Goal: Complete application form

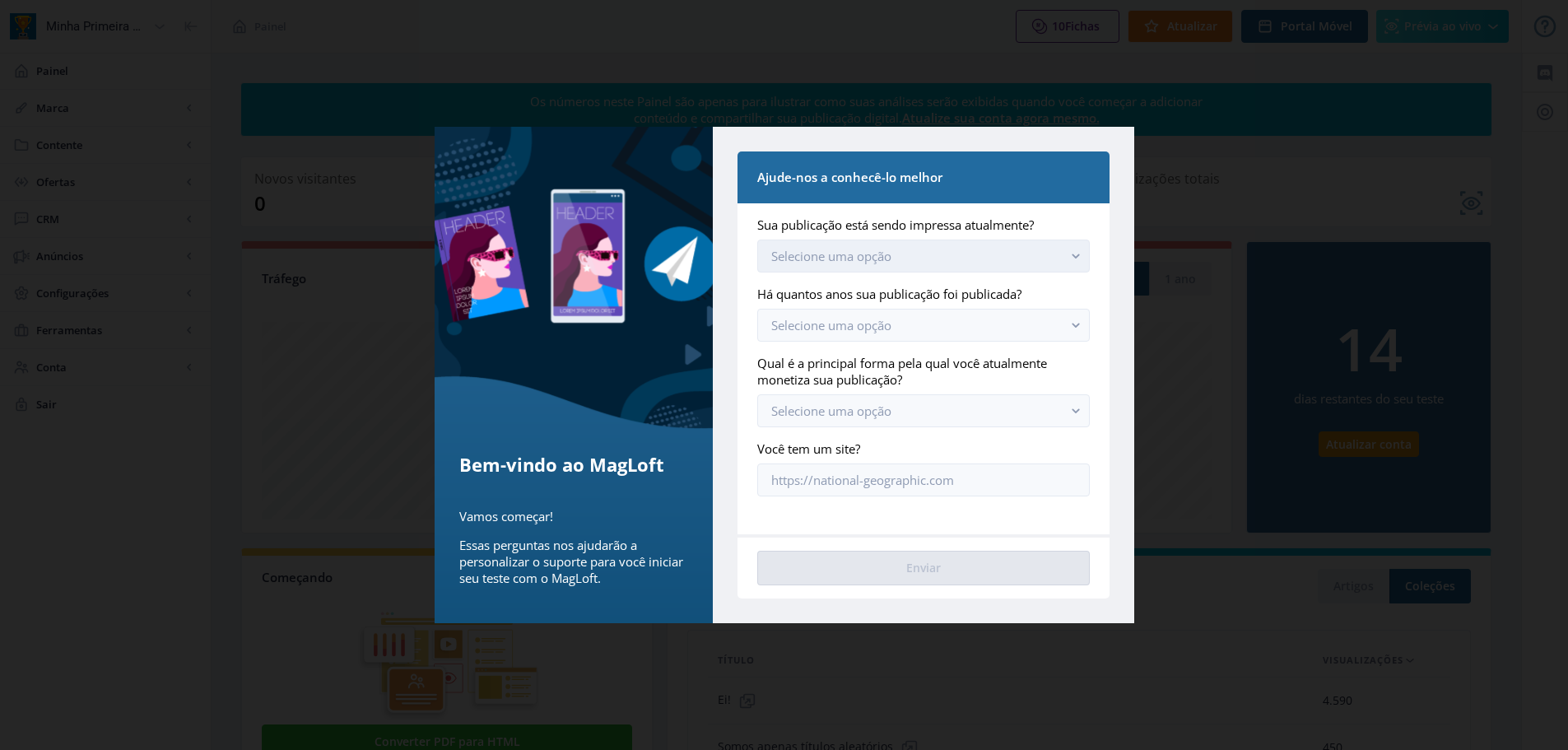
click at [1051, 251] on button "Selecione uma opção" at bounding box center [923, 256] width 331 height 33
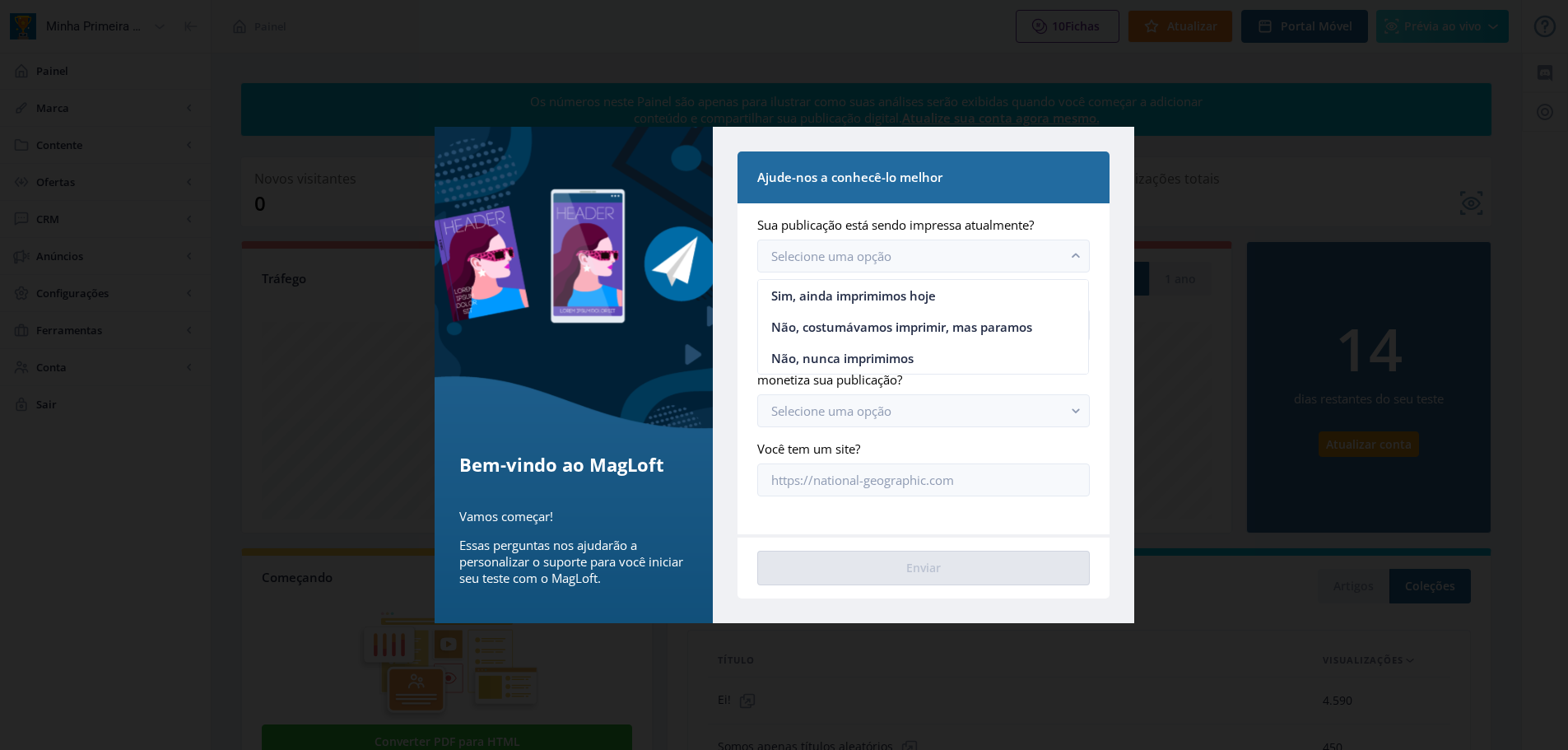
click at [1232, 569] on div at bounding box center [784, 375] width 1568 height 750
click at [930, 674] on div at bounding box center [784, 375] width 1568 height 750
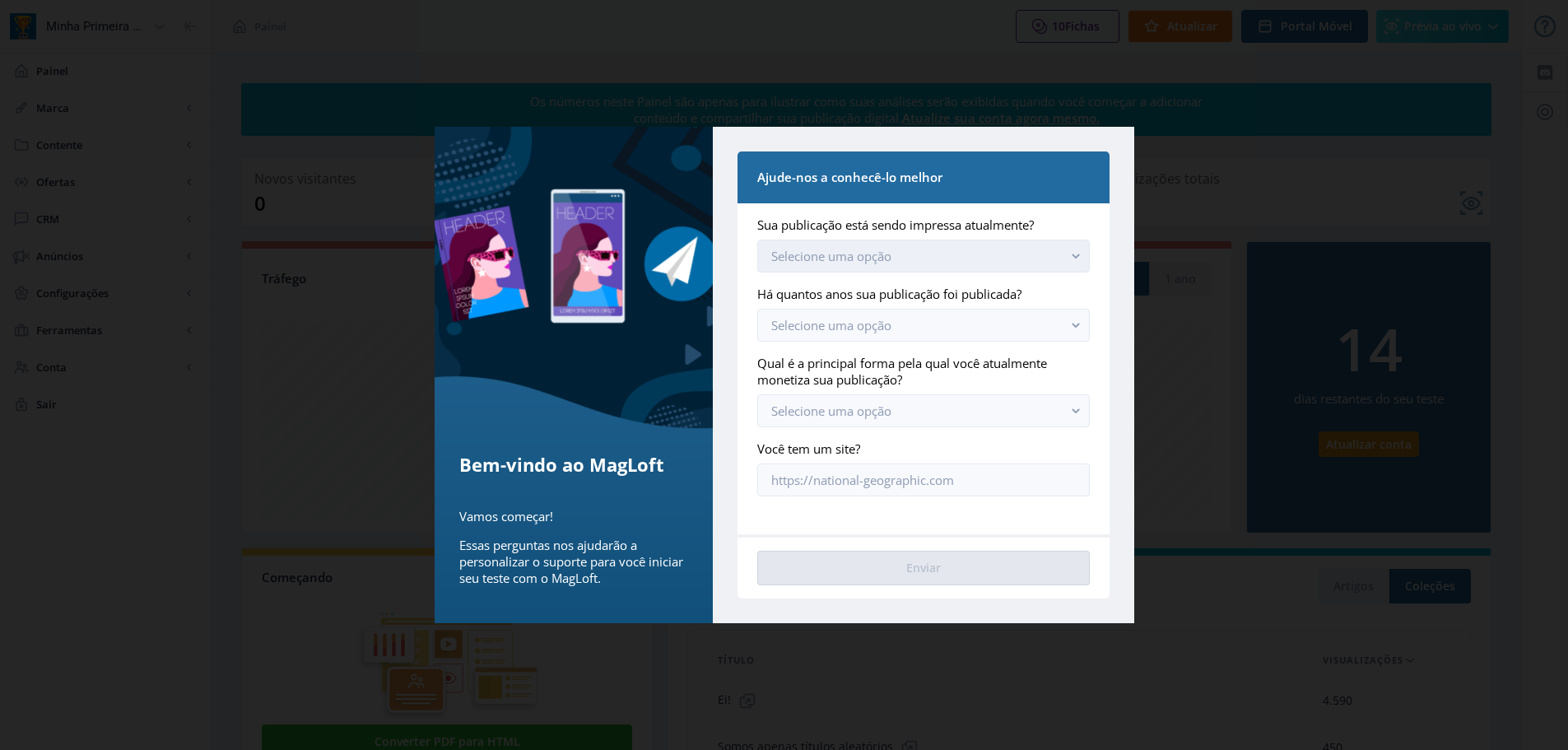
click at [937, 260] on button "Selecione uma opção" at bounding box center [923, 256] width 331 height 33
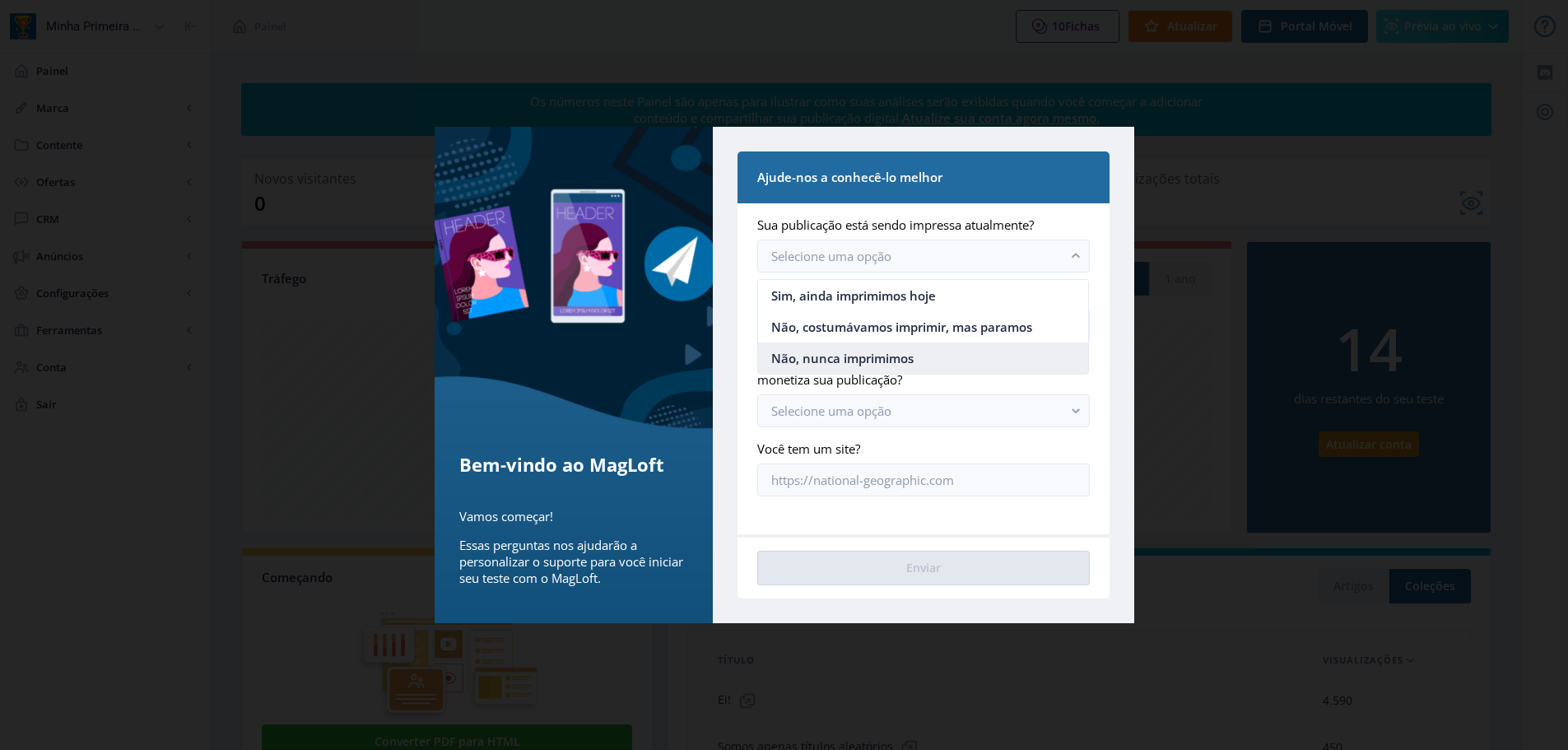
click at [925, 351] on nb-option "Não, nunca imprimimos" at bounding box center [923, 358] width 331 height 31
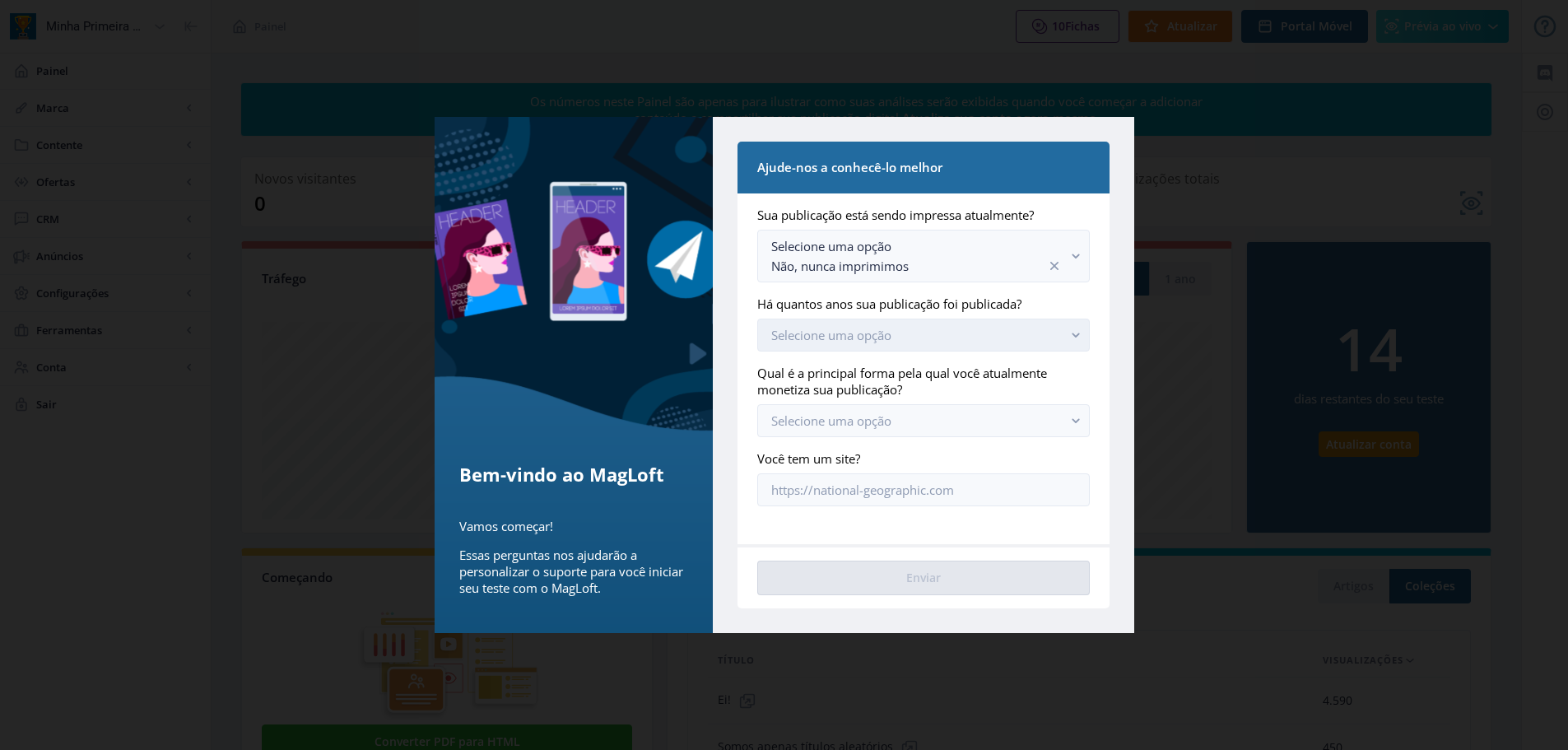
click at [952, 336] on button "Selecione uma opção" at bounding box center [923, 335] width 331 height 33
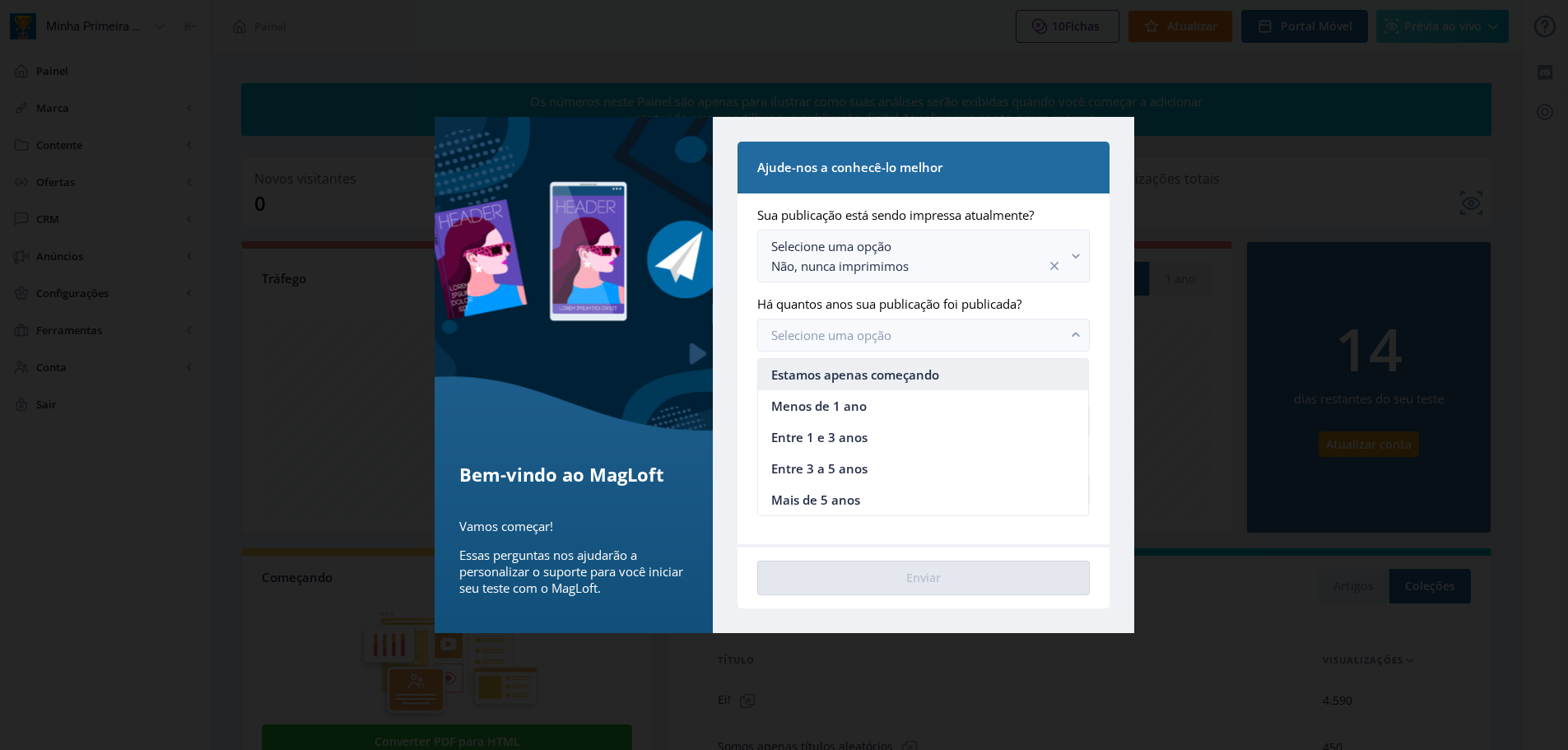
click at [876, 371] on font "Estamos apenas começando" at bounding box center [855, 374] width 168 height 17
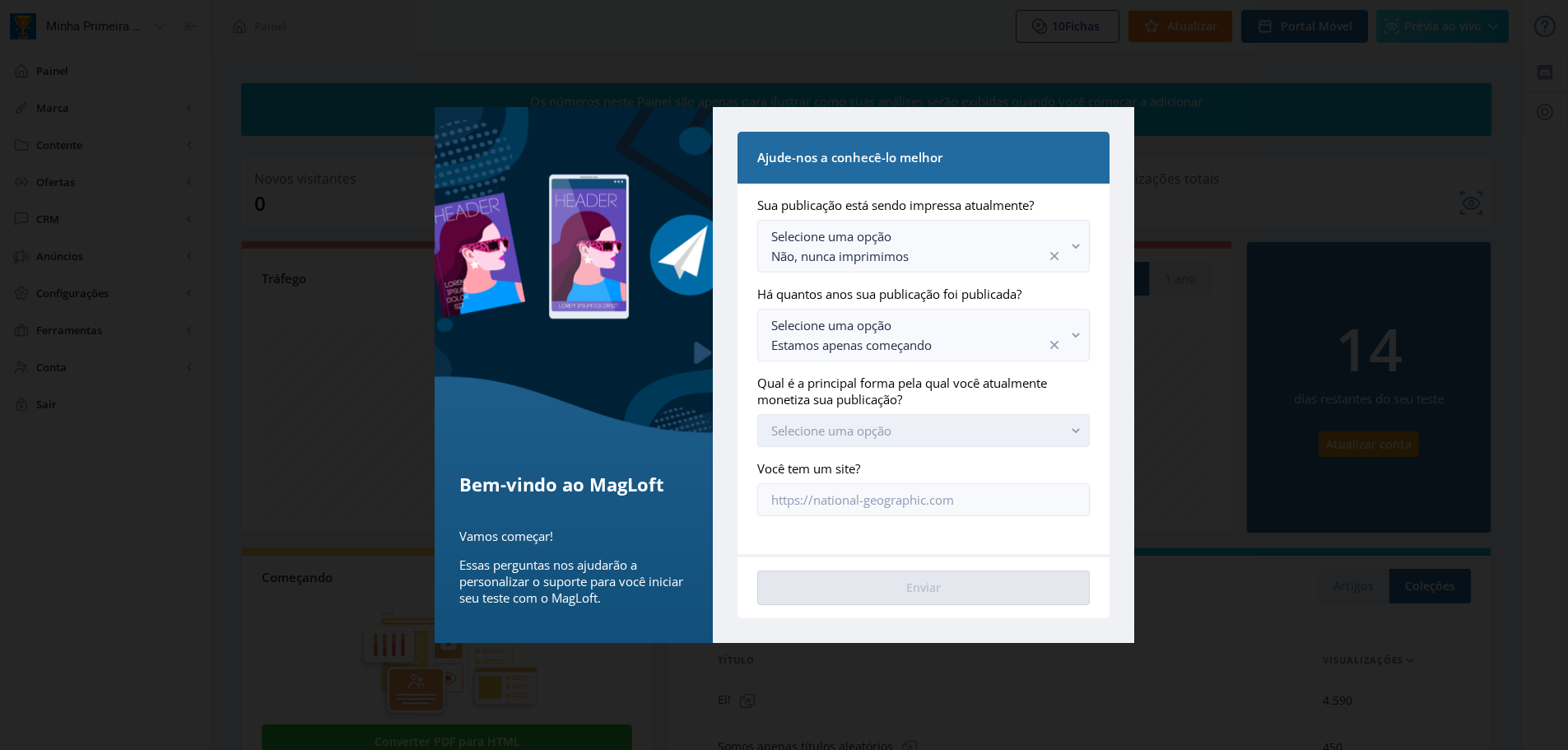
click at [951, 424] on button "Selecione uma opção" at bounding box center [923, 431] width 331 height 33
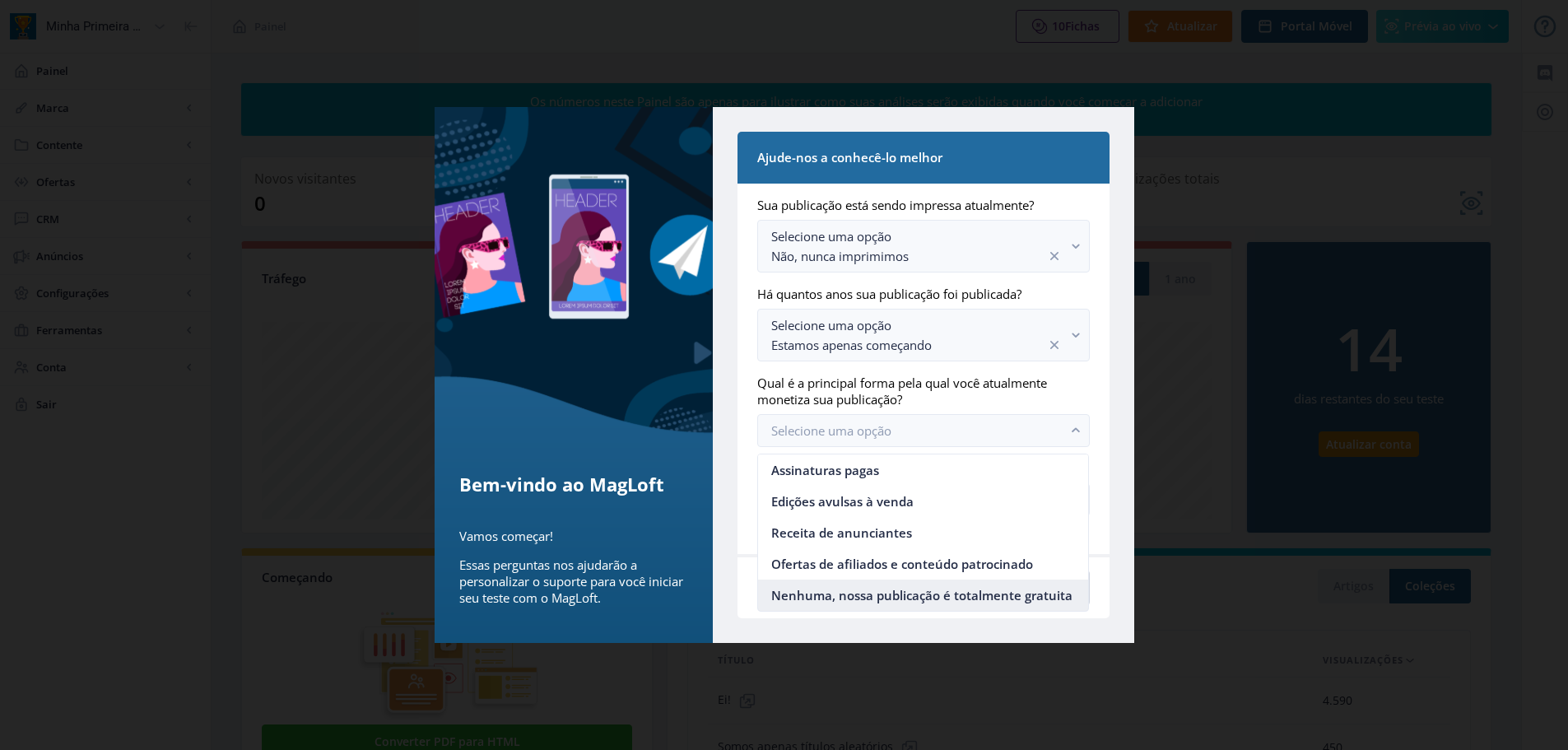
click at [966, 595] on font "Nenhuma, nossa publicação é totalmente gratuita" at bounding box center [922, 594] width 302 height 17
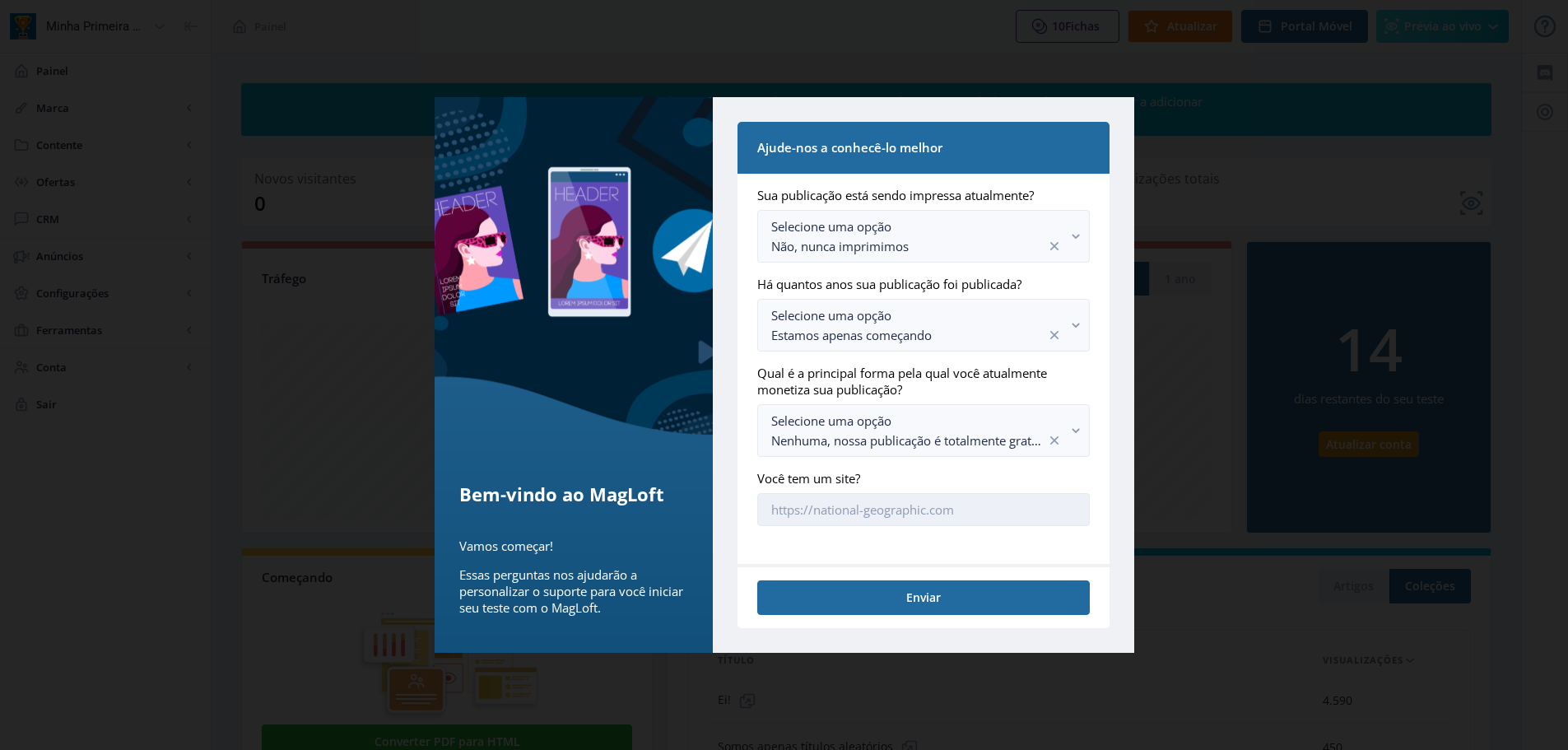
click at [957, 516] on input "Você tem um site?" at bounding box center [923, 510] width 331 height 33
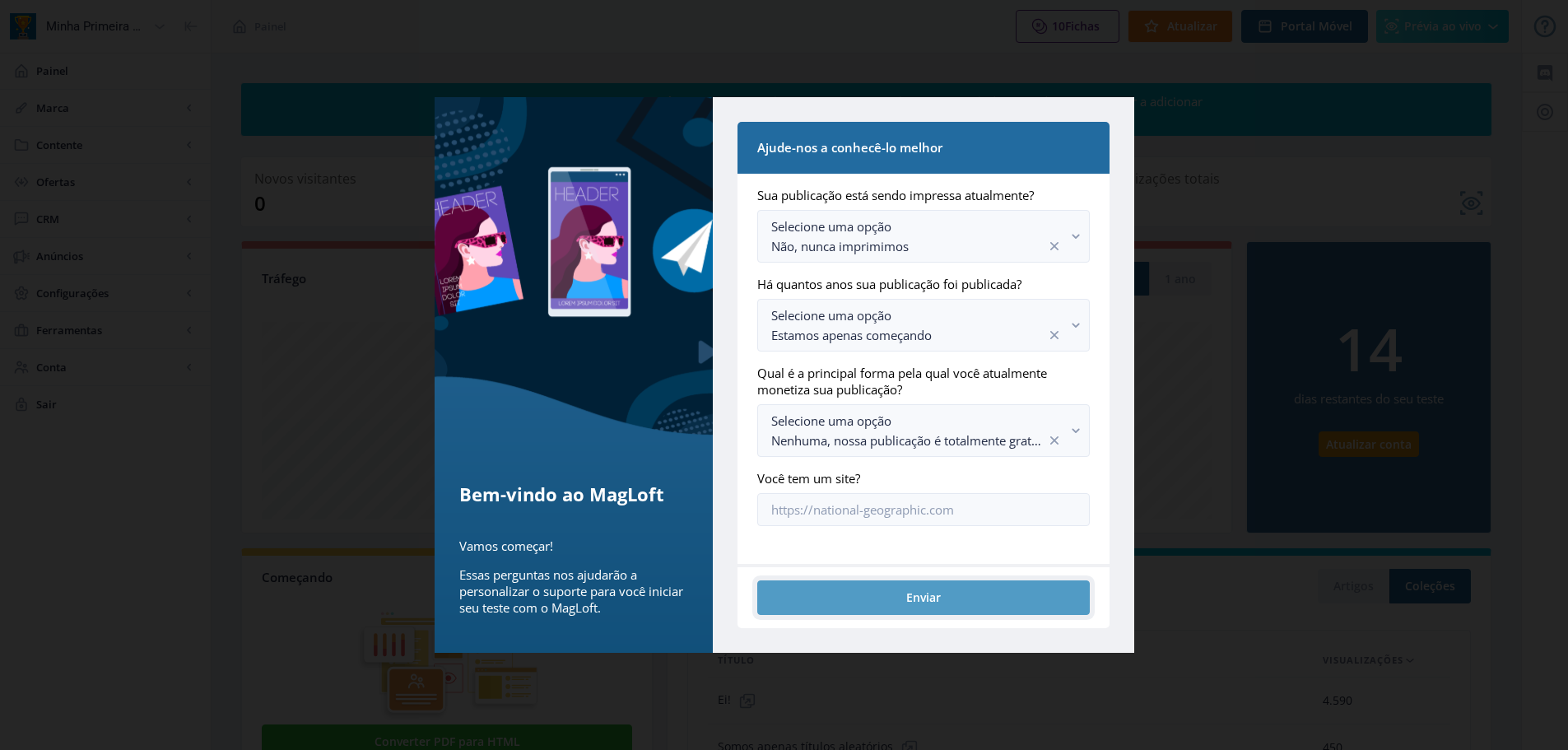
click at [968, 603] on button "Enviar" at bounding box center [923, 597] width 331 height 34
click at [914, 595] on font "Enviar" at bounding box center [924, 598] width 35 height 16
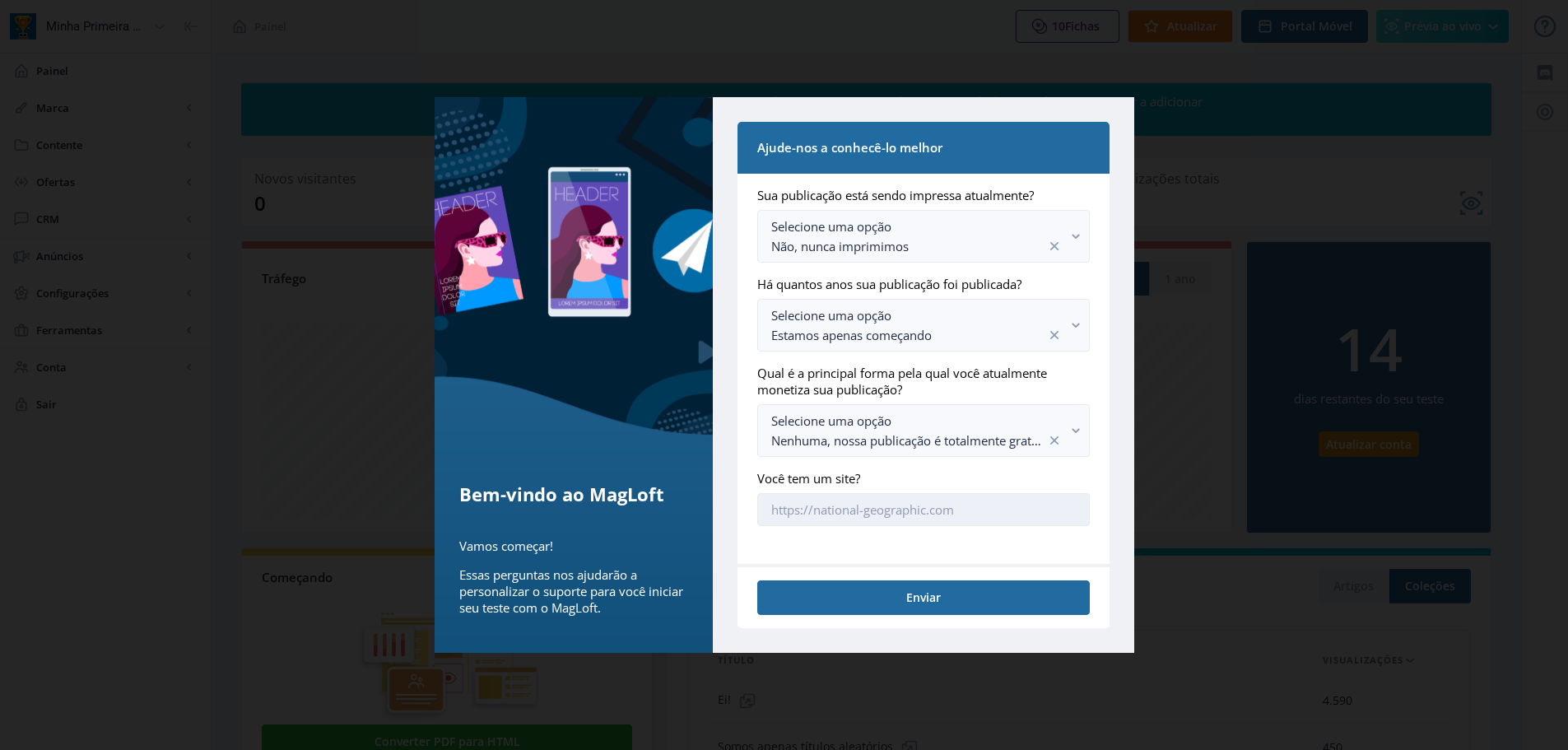
click at [918, 534] on div "[PERSON_NAME] NÃO são dados ao vivo da sua publicação. Você pode substituí-los …" at bounding box center [736, 681] width 993 height 294
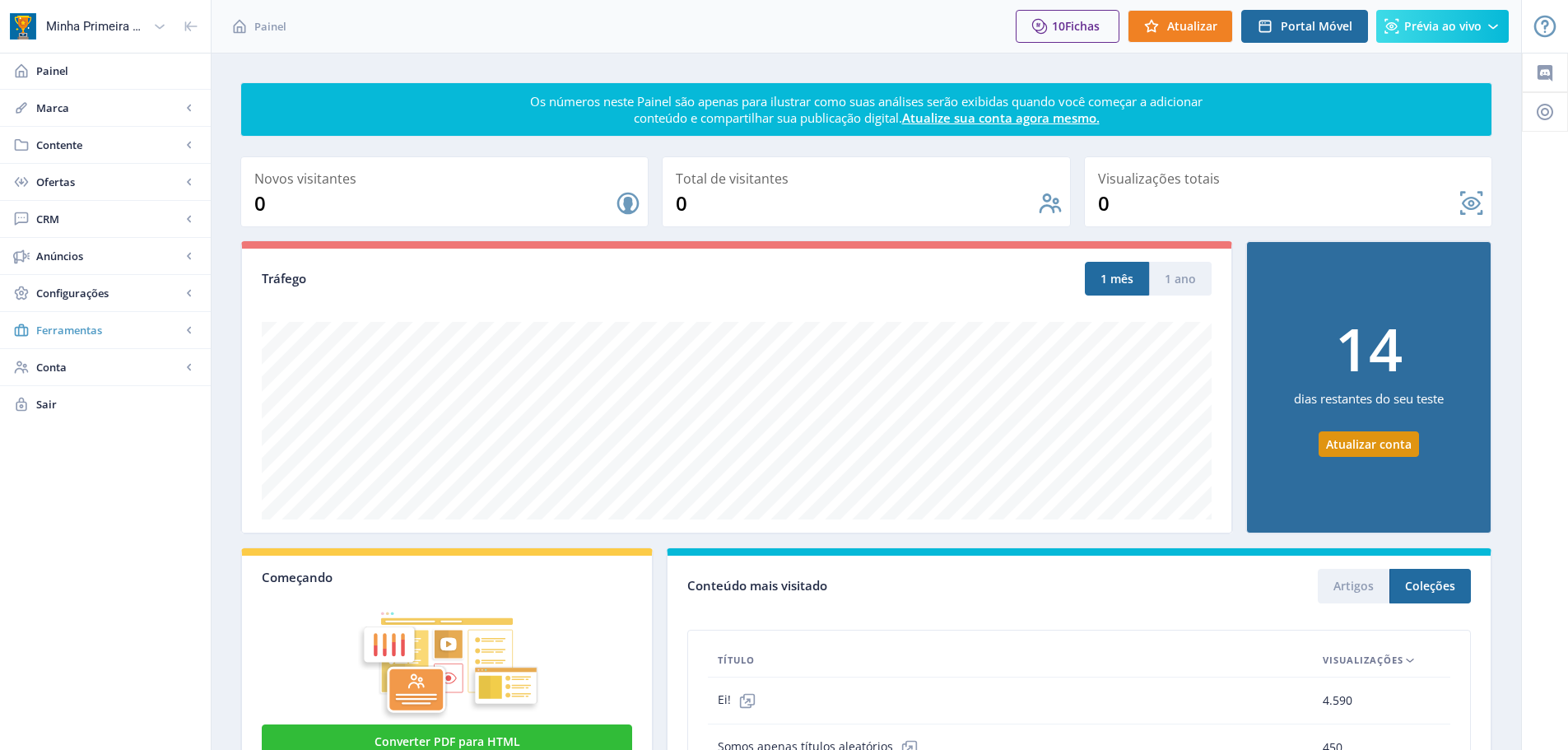
click at [128, 337] on span "Ferramentas" at bounding box center [108, 330] width 145 height 17
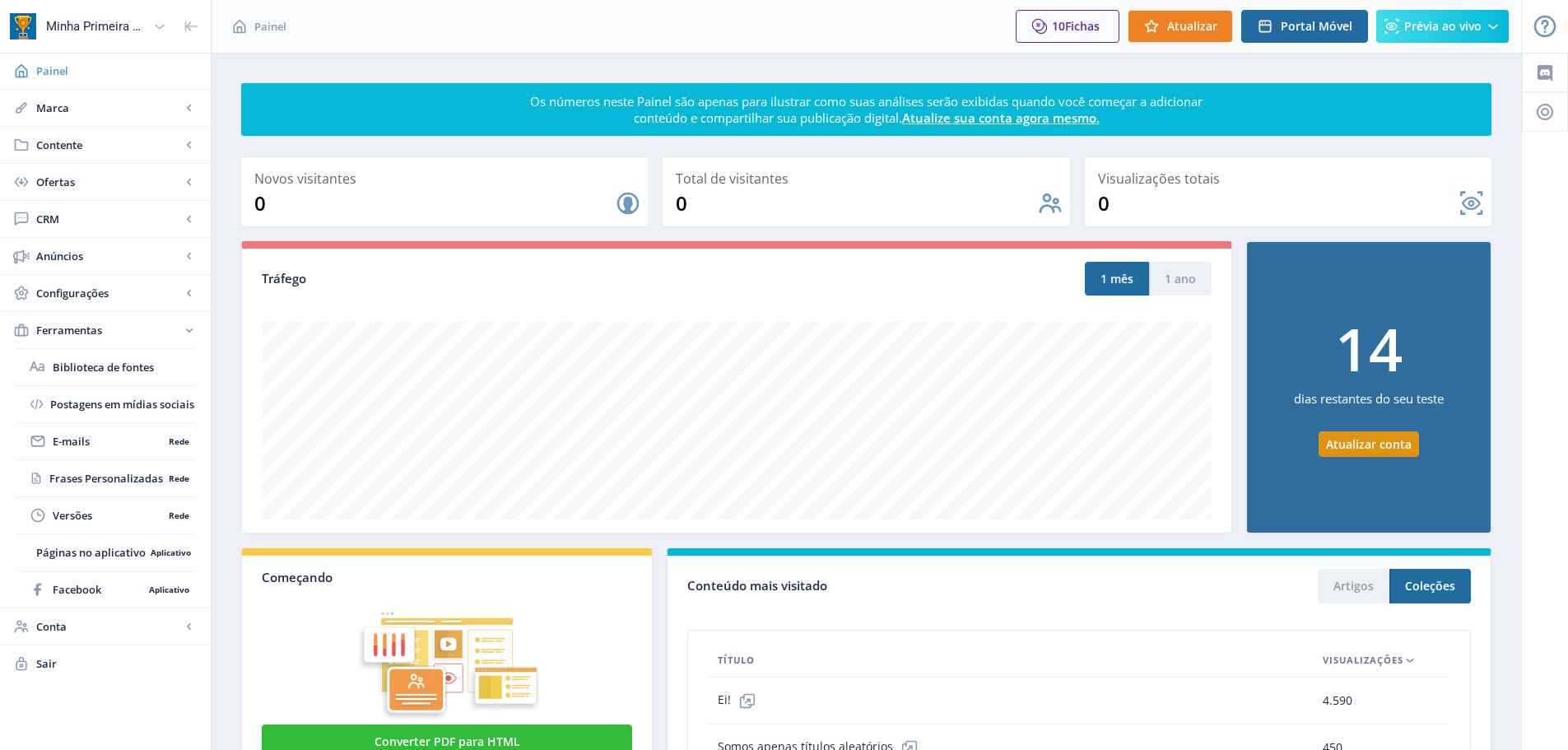
click at [79, 71] on span "Painel" at bounding box center [116, 71] width 162 height 17
click at [67, 27] on font "Minha Primeira Publicação" at bounding box center [120, 26] width 148 height 15
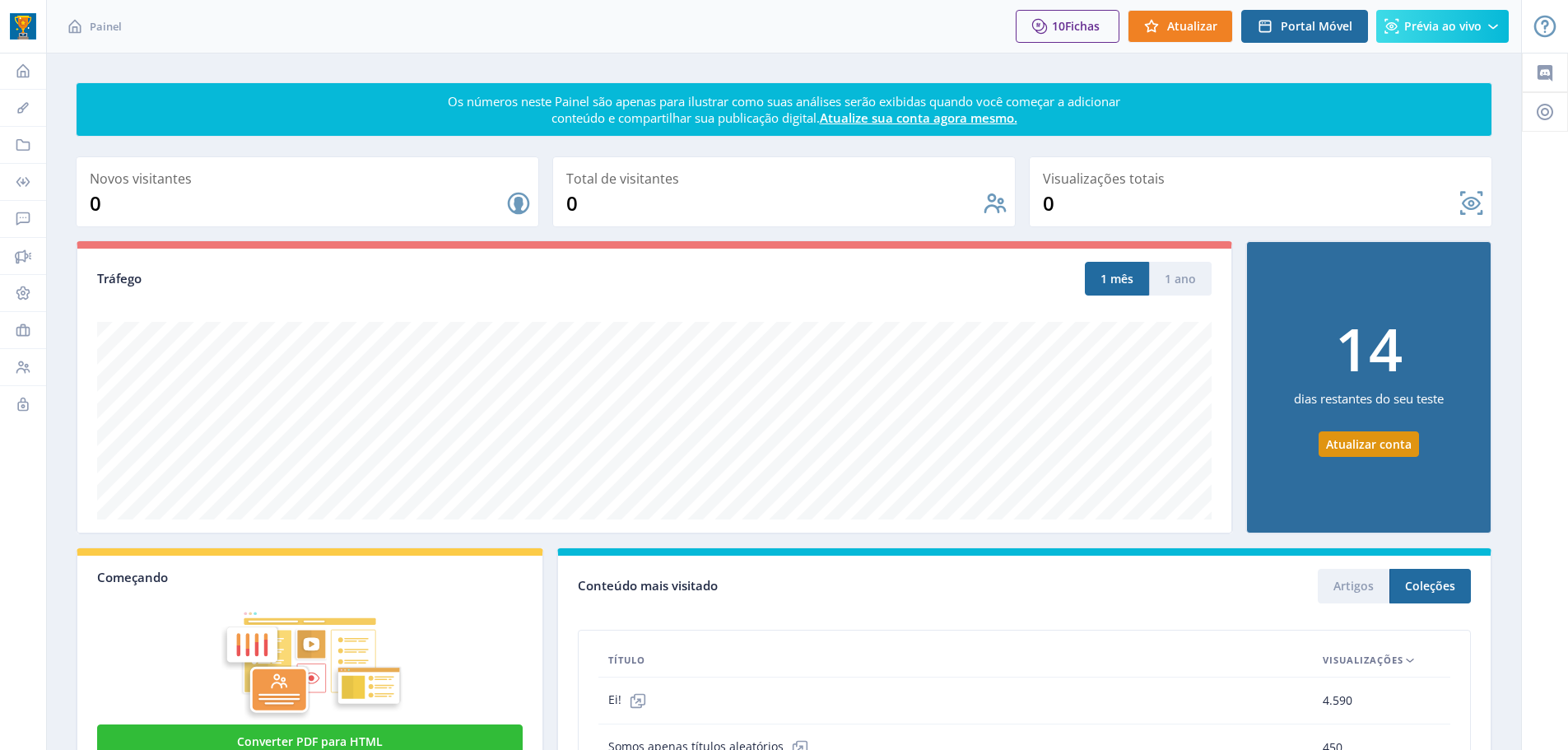
drag, startPoint x: 115, startPoint y: 24, endPoint x: 508, endPoint y: 32, distance: 393.1
click at [508, 32] on app-breadcrumbs "Painel" at bounding box center [286, 26] width 479 height 52
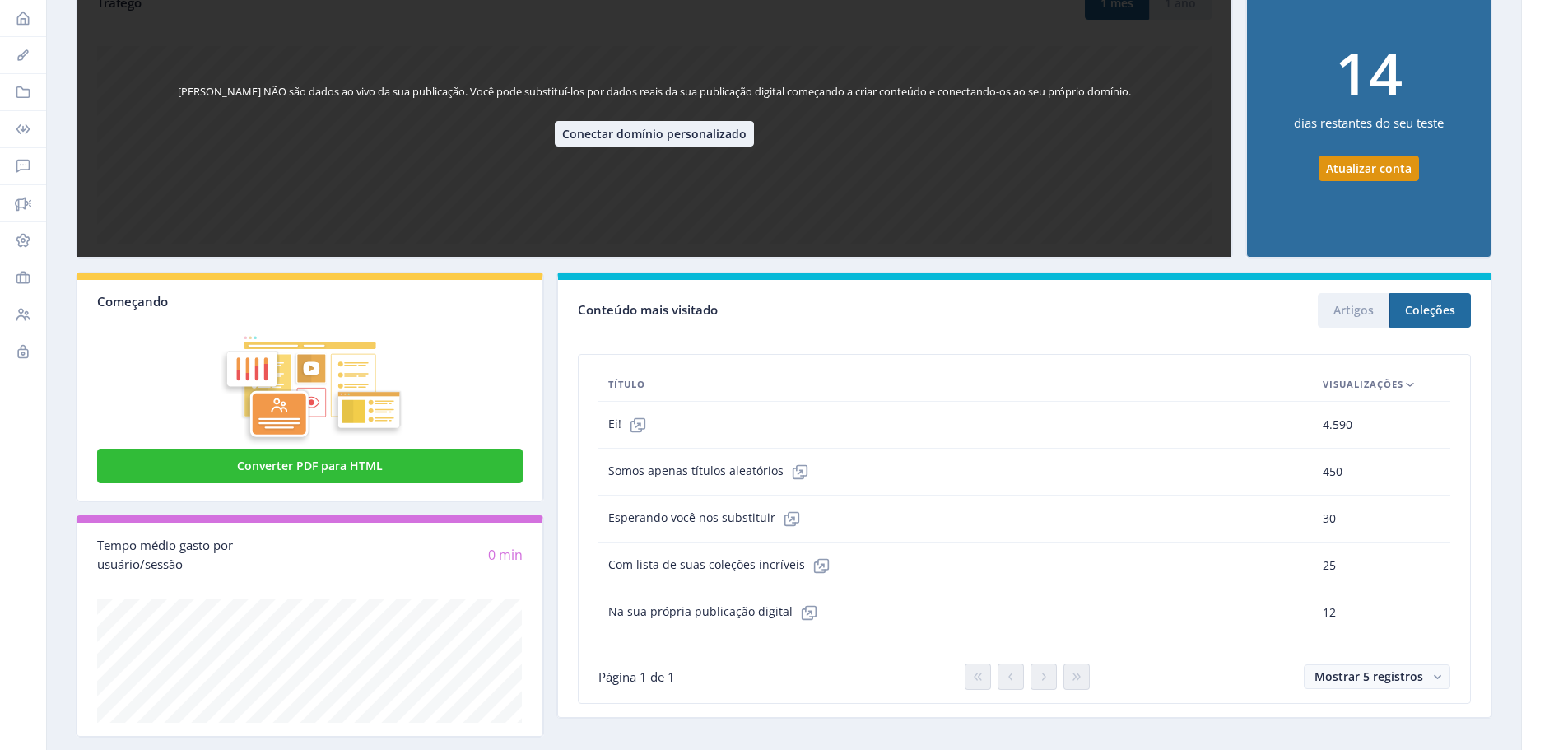
scroll to position [309, 0]
